Goal: Navigation & Orientation: Find specific page/section

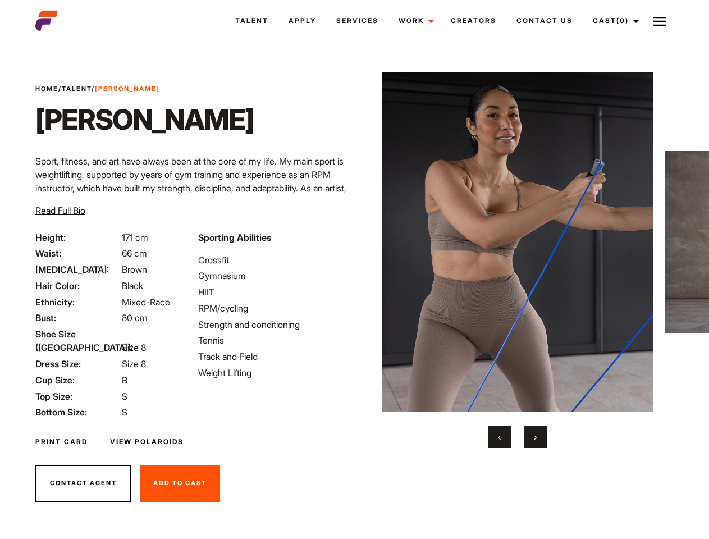
click at [612, 21] on link "Cast (0)" at bounding box center [614, 21] width 63 height 30
click at [660, 21] on img at bounding box center [659, 21] width 13 height 13
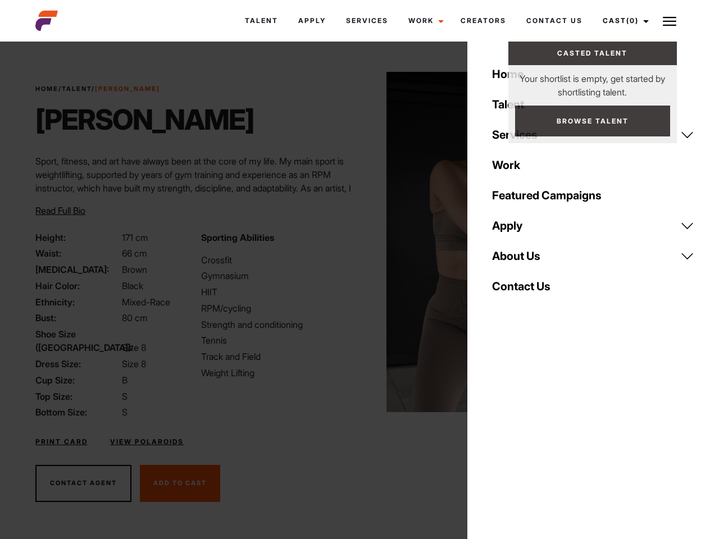
click at [517, 260] on img at bounding box center [522, 242] width 272 height 340
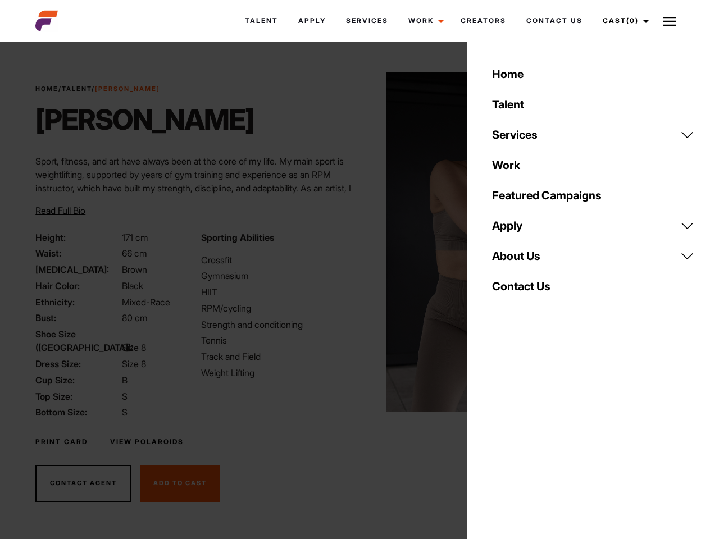
click at [354, 242] on div "Sporting Abilities Crossfit Gymnasium HIIT RPM/cycling Strength and conditionin…" at bounding box center [276, 325] width 165 height 189
click at [500, 437] on div "Home Talent Services Talent Casting Photography Videography Creative Hair and M…" at bounding box center [593, 269] width 252 height 539
click at [536, 437] on div "Home Talent Services Talent Casting Photography Videography Creative Hair and M…" at bounding box center [593, 269] width 252 height 539
